Goal: Task Accomplishment & Management: Manage account settings

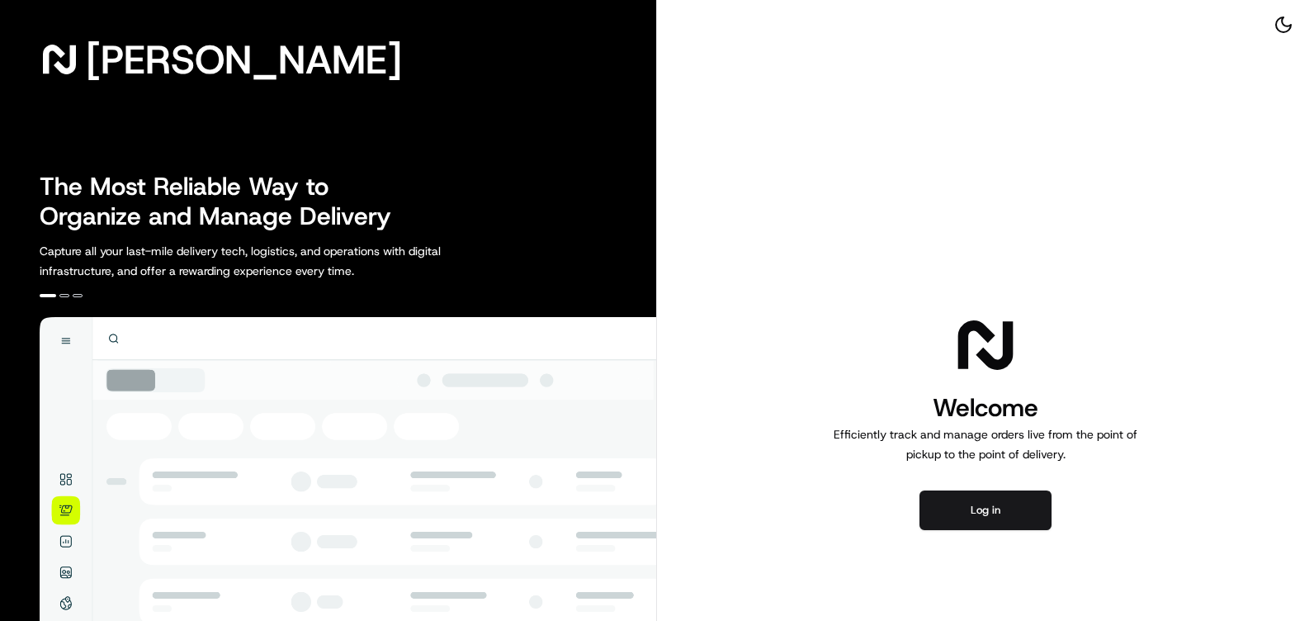
click at [989, 501] on button "Log in" at bounding box center [986, 510] width 132 height 40
click at [1275, 30] on button at bounding box center [1283, 24] width 35 height 23
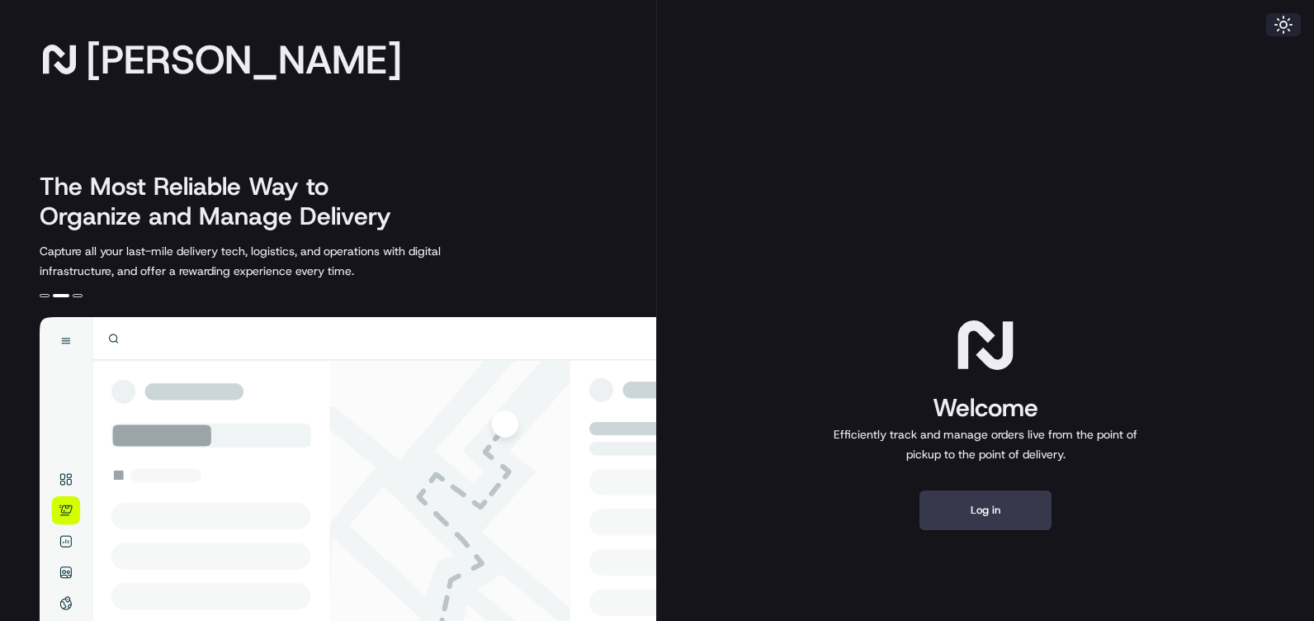
click at [1279, 25] on button at bounding box center [1283, 24] width 35 height 23
